Goal: Book appointment/travel/reservation

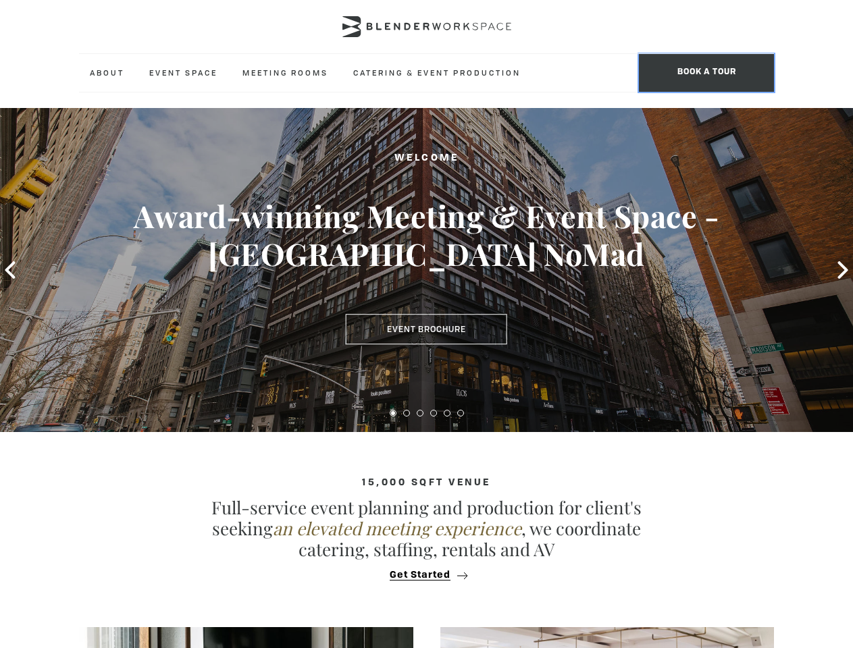
click at [706, 73] on span "BOOK A TOUR" at bounding box center [706, 73] width 135 height 38
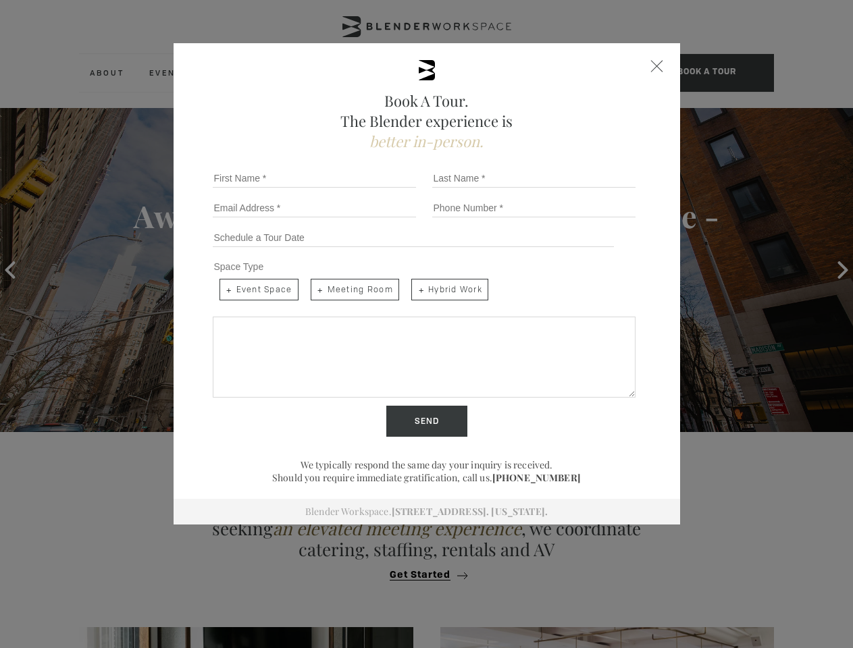
click at [10, 270] on icon at bounding box center [10, 270] width 10 height 18
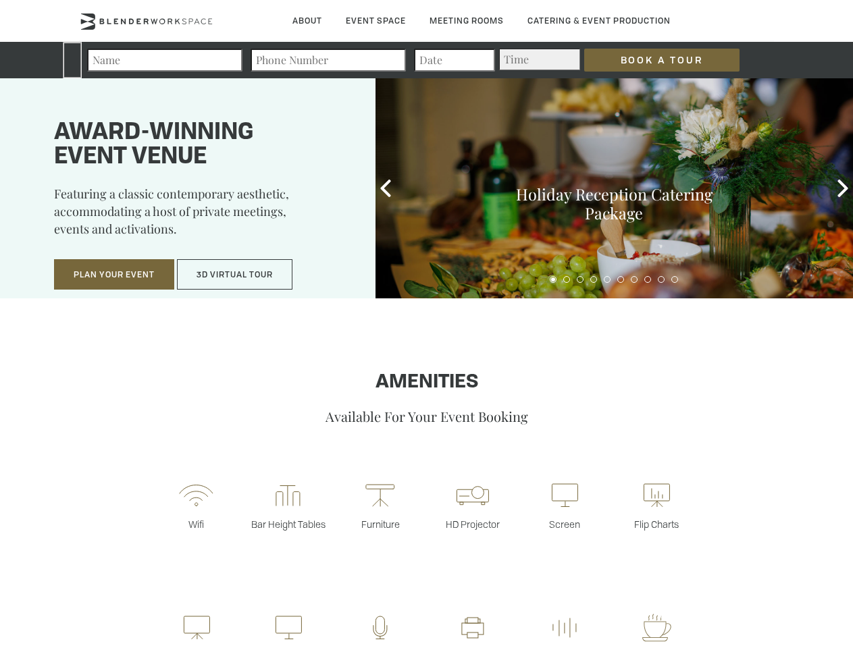
click at [651, 60] on input "Book a Tour" at bounding box center [661, 60] width 155 height 23
click at [114, 275] on button "Plan Your Event" at bounding box center [114, 274] width 120 height 31
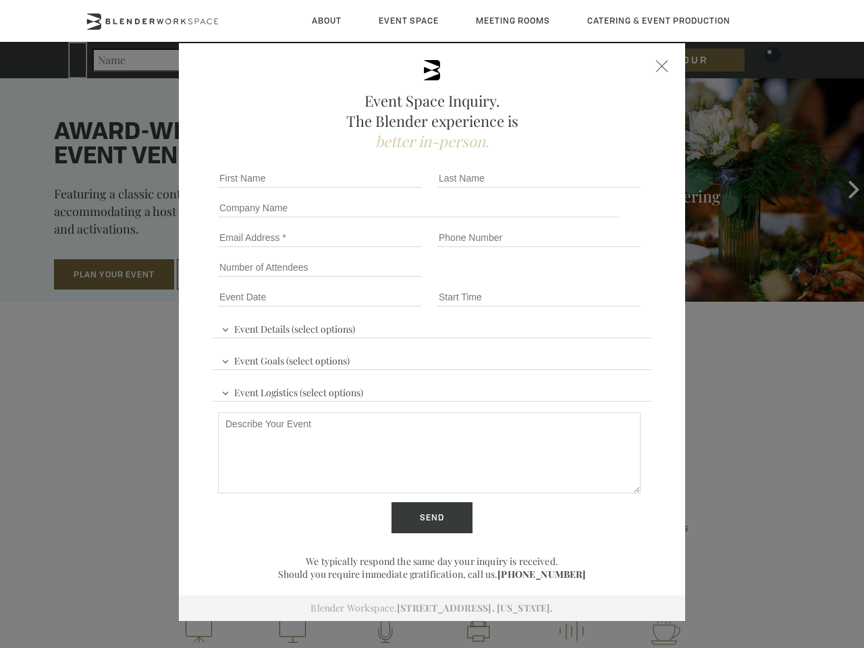
click at [386, 188] on div "First name *" at bounding box center [322, 178] width 219 height 30
